Goal: Find contact information: Find contact information

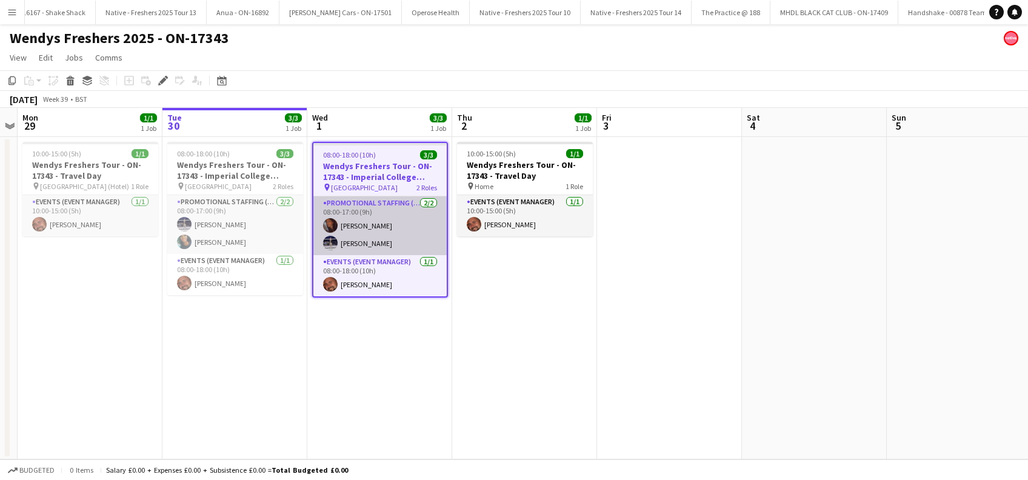
click at [387, 223] on app-card-role "Promotional Staffing (Brand Ambassadors) [DATE] 08:00-17:00 (9h) [PERSON_NAME] …" at bounding box center [379, 225] width 133 height 59
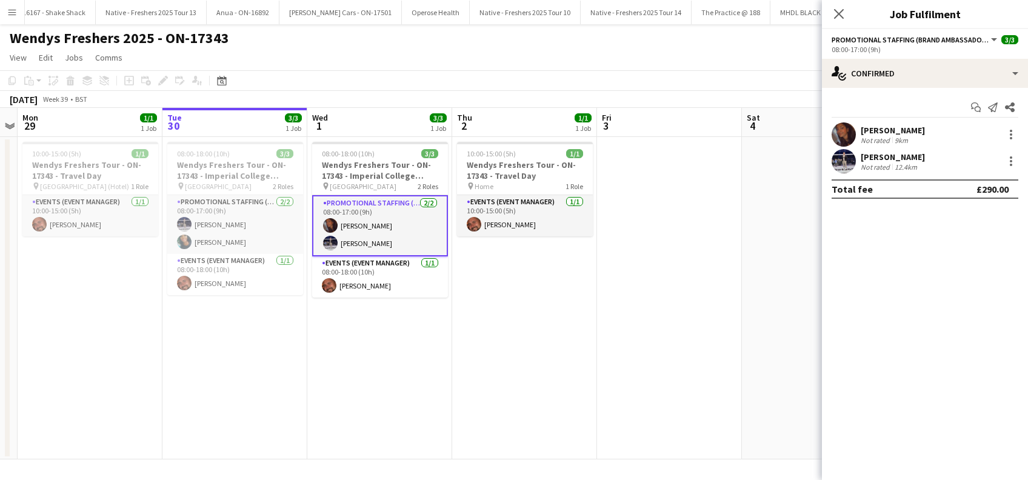
click at [919, 128] on div "[PERSON_NAME]" at bounding box center [892, 130] width 64 height 11
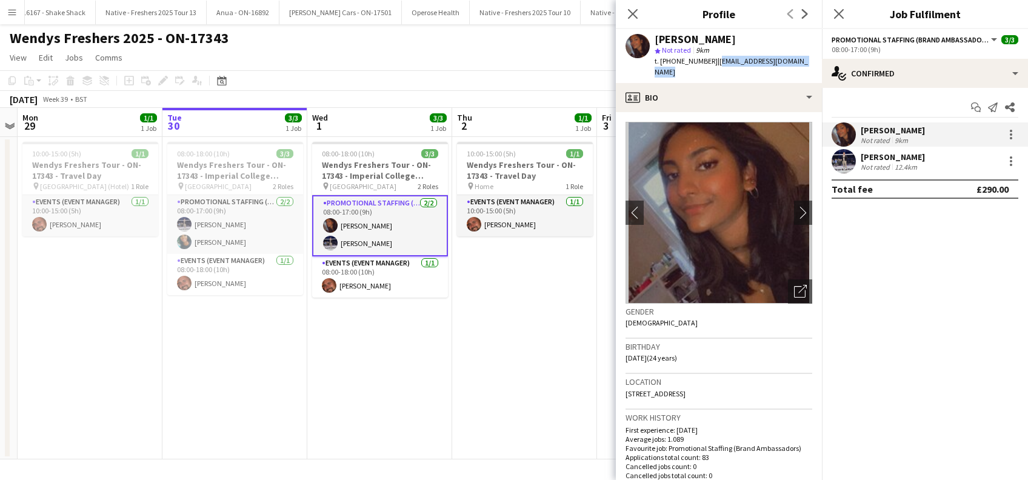
drag, startPoint x: 793, startPoint y: 59, endPoint x: 716, endPoint y: 62, distance: 77.0
click at [716, 62] on div "[PERSON_NAME] star Not rated 9km t. [PHONE_NUMBER] | [EMAIL_ADDRESS][DOMAIN_NAM…" at bounding box center [719, 56] width 206 height 54
copy span "[EMAIL_ADDRESS][DOMAIN_NAME]"
click at [359, 245] on app-card-role "Promotional Staffing (Brand Ambassadors) [DATE] 08:00-17:00 (9h) [PERSON_NAME] …" at bounding box center [380, 225] width 136 height 61
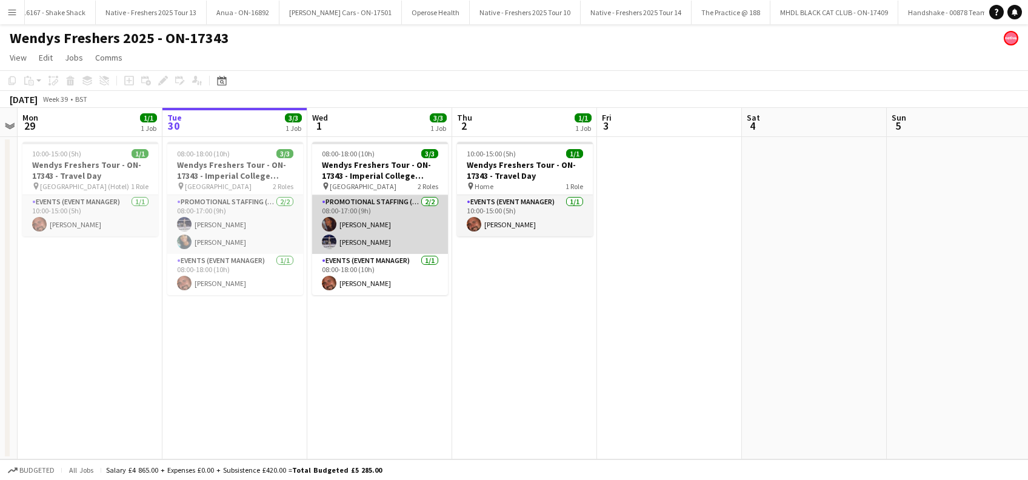
click at [345, 240] on app-card-role "Promotional Staffing (Brand Ambassadors) [DATE] 08:00-17:00 (9h) [PERSON_NAME] …" at bounding box center [380, 224] width 136 height 59
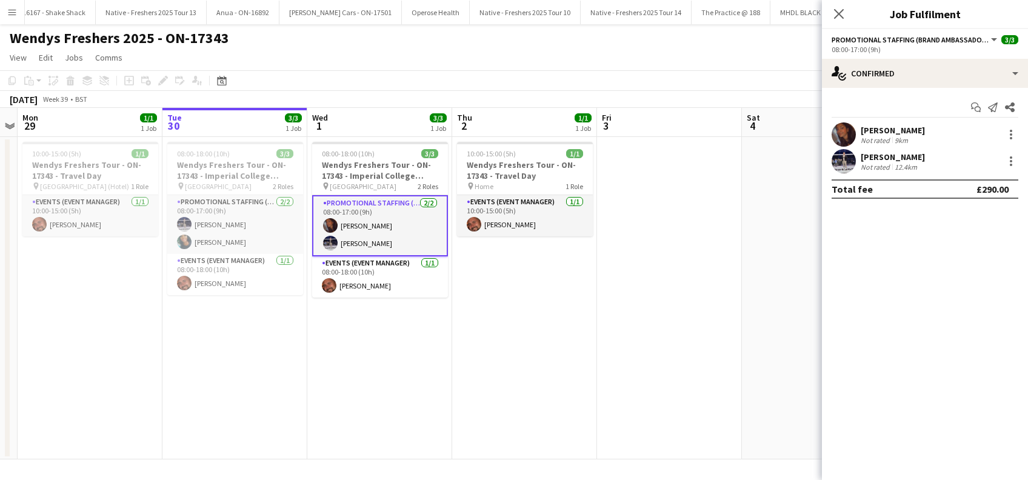
click at [906, 159] on div "[PERSON_NAME]" at bounding box center [892, 156] width 64 height 11
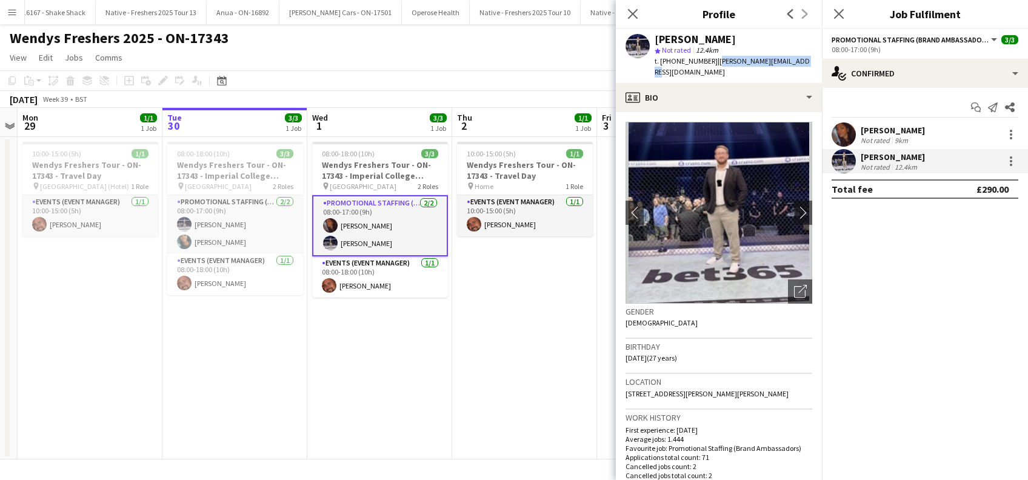
drag, startPoint x: 792, startPoint y: 60, endPoint x: 716, endPoint y: 59, distance: 76.9
click at [716, 59] on div "[PERSON_NAME] star Not rated 12.4km t. [PHONE_NUMBER] | [PERSON_NAME][EMAIL_ADD…" at bounding box center [719, 56] width 206 height 54
copy span "[PERSON_NAME][EMAIL_ADDRESS][DOMAIN_NAME]"
click at [377, 287] on app-card-role "Events (Event Manager) [DATE] 08:00-18:00 (10h) [PERSON_NAME]" at bounding box center [380, 276] width 136 height 41
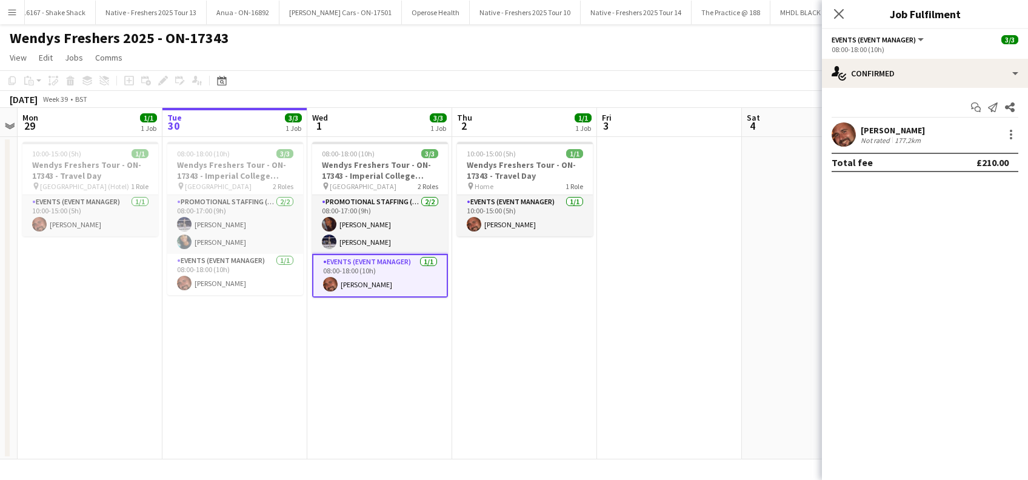
click at [879, 124] on div "[PERSON_NAME] Not rated 177.2km" at bounding box center [925, 134] width 206 height 24
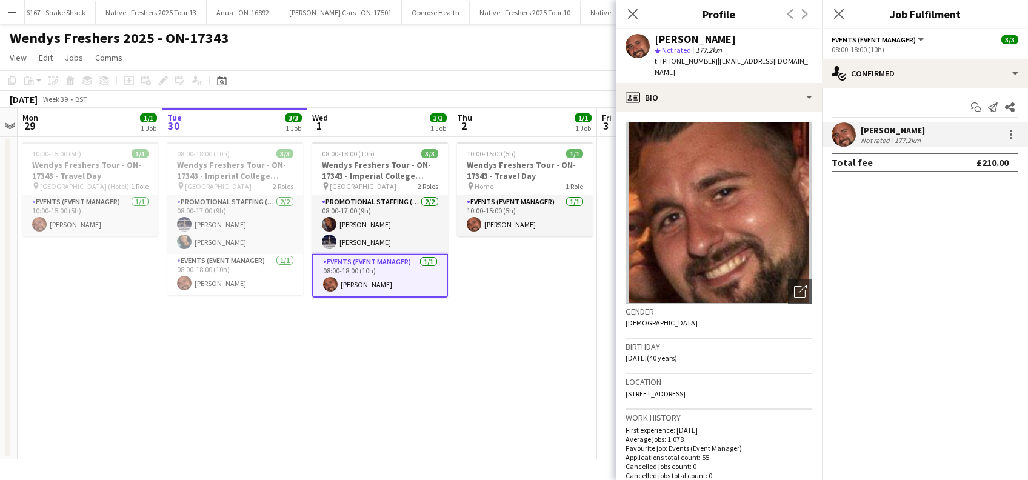
drag, startPoint x: 695, startPoint y: 79, endPoint x: 712, endPoint y: 58, distance: 27.5
click at [712, 58] on div "[PERSON_NAME] star Not rated 177.2km t. [PHONE_NUMBER] | [EMAIL_ADDRESS][DOMAIN…" at bounding box center [719, 56] width 206 height 54
copy span "[EMAIL_ADDRESS][DOMAIN_NAME]"
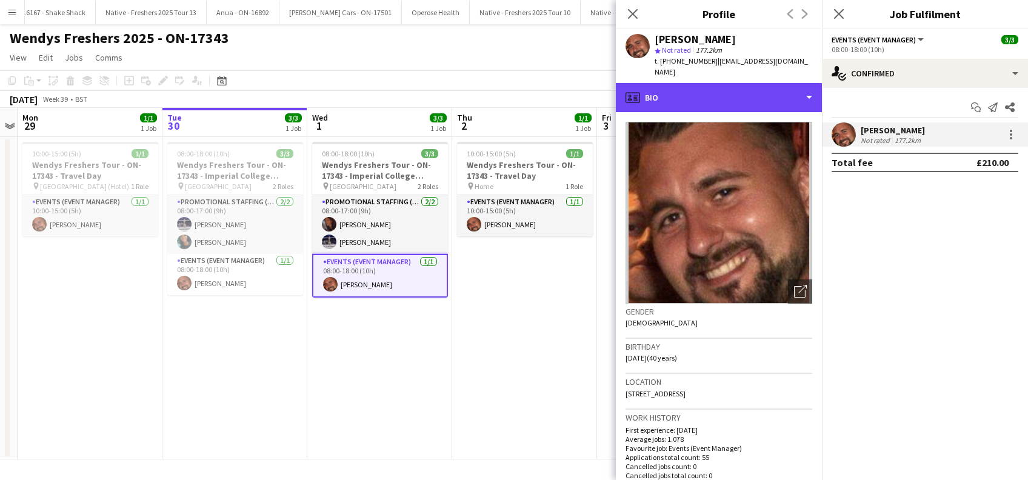
drag, startPoint x: 712, startPoint y: 82, endPoint x: 703, endPoint y: 73, distance: 12.4
click at [714, 84] on div "profile Bio" at bounding box center [719, 97] width 206 height 29
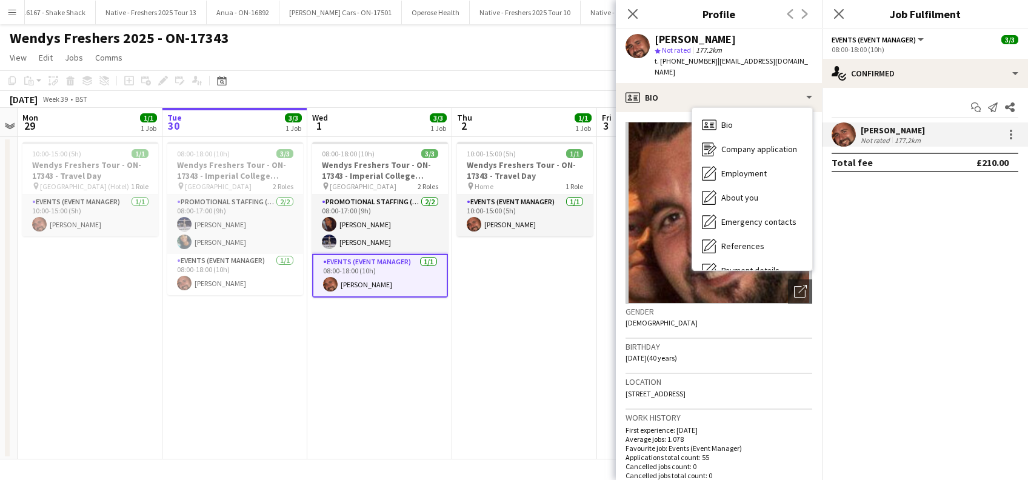
click at [688, 71] on div "t. [PHONE_NUMBER] | [EMAIL_ADDRESS][DOMAIN_NAME]" at bounding box center [733, 67] width 158 height 22
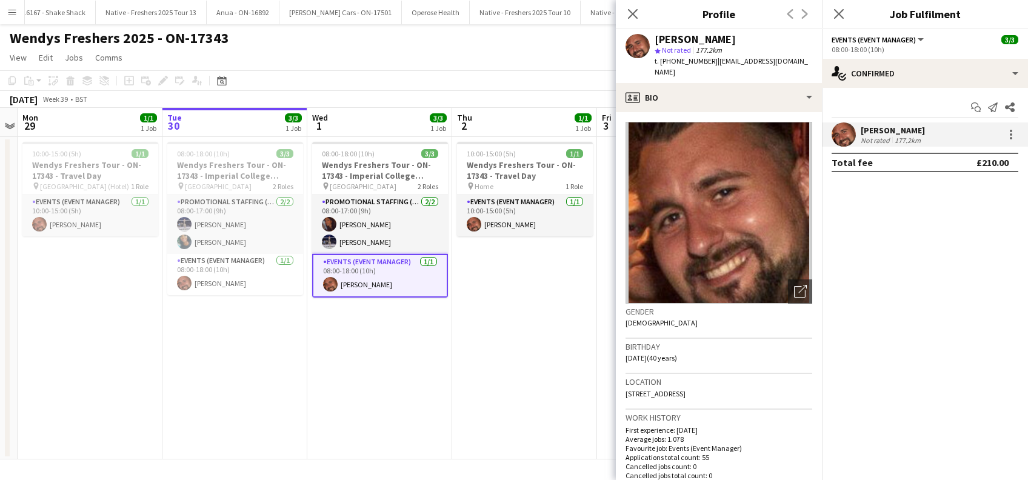
drag, startPoint x: 691, startPoint y: 68, endPoint x: 649, endPoint y: 47, distance: 47.1
click at [649, 47] on div "[PERSON_NAME] star Not rated 177.2km t. [PHONE_NUMBER] | [EMAIL_ADDRESS][DOMAIN…" at bounding box center [719, 56] width 206 height 54
copy div "[PERSON_NAME] star Not rated 177.2km t. [PHONE_NUMBER] | [EMAIL_ADDRESS][DOMAIN…"
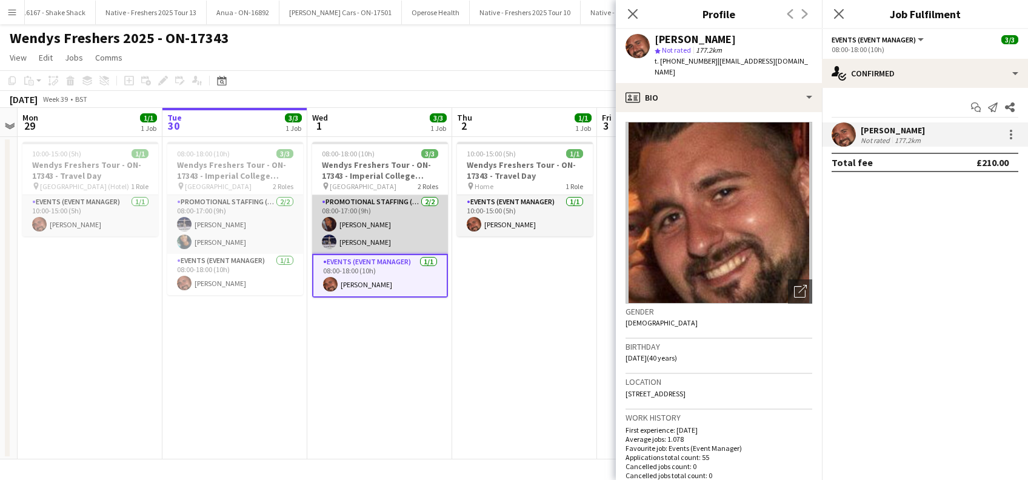
click at [376, 239] on app-card-role "Promotional Staffing (Brand Ambassadors) [DATE] 08:00-17:00 (9h) [PERSON_NAME] …" at bounding box center [380, 224] width 136 height 59
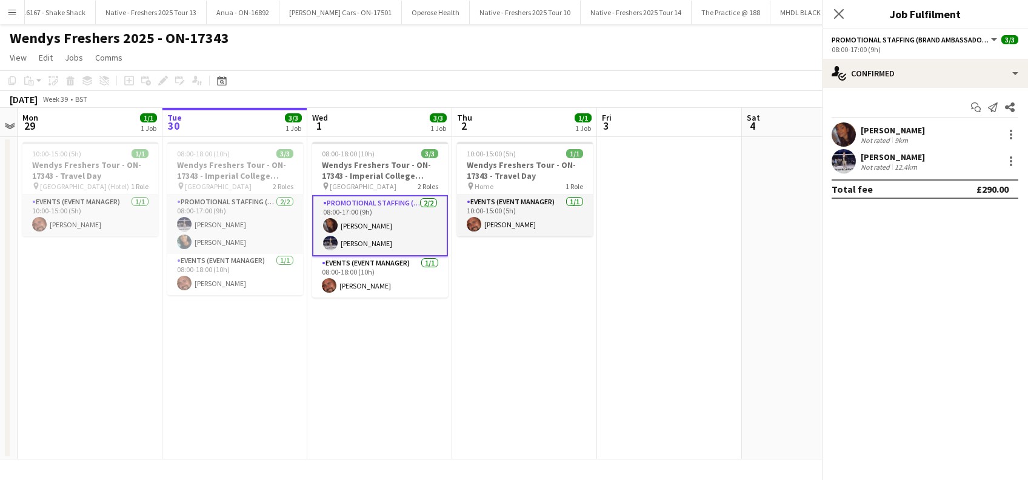
scroll to position [0, 416]
click at [874, 159] on div "[PERSON_NAME]" at bounding box center [892, 156] width 64 height 11
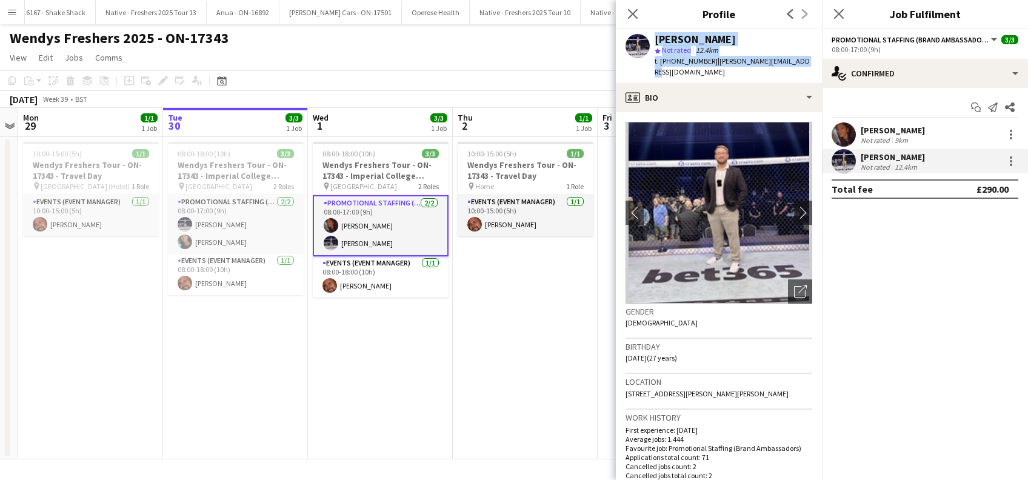
drag, startPoint x: 812, startPoint y: 61, endPoint x: 651, endPoint y: 33, distance: 164.0
click at [651, 33] on app-profile-header "[PERSON_NAME] star Not rated 12.4km t. [PHONE_NUMBER] | [PERSON_NAME][EMAIL_ADD…" at bounding box center [719, 56] width 206 height 54
copy div "[PERSON_NAME] star Not rated 12.4km t. [PHONE_NUMBER] | [PERSON_NAME][EMAIL_ADD…"
click at [632, 16] on icon "Close pop-in" at bounding box center [633, 14] width 10 height 10
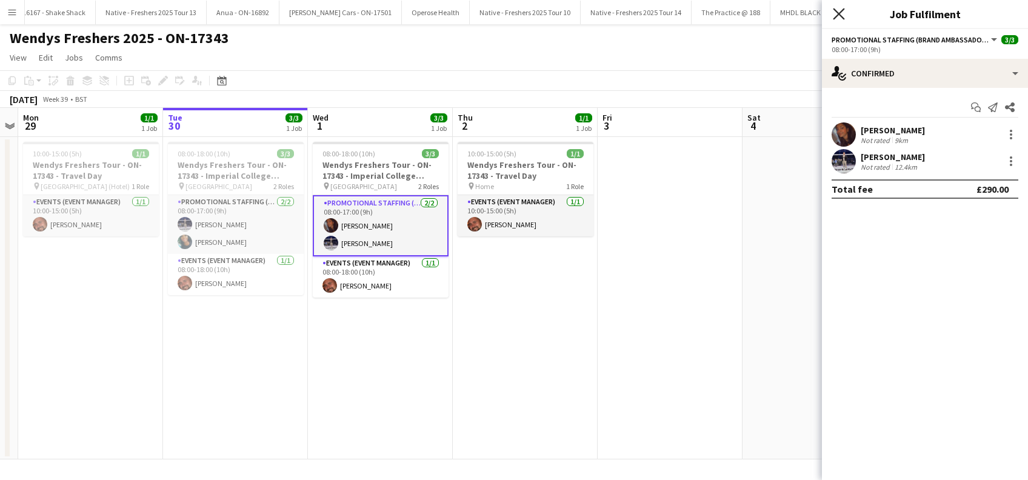
click at [842, 16] on icon "Close pop-in" at bounding box center [838, 14] width 12 height 12
